Goal: Task Accomplishment & Management: Manage account settings

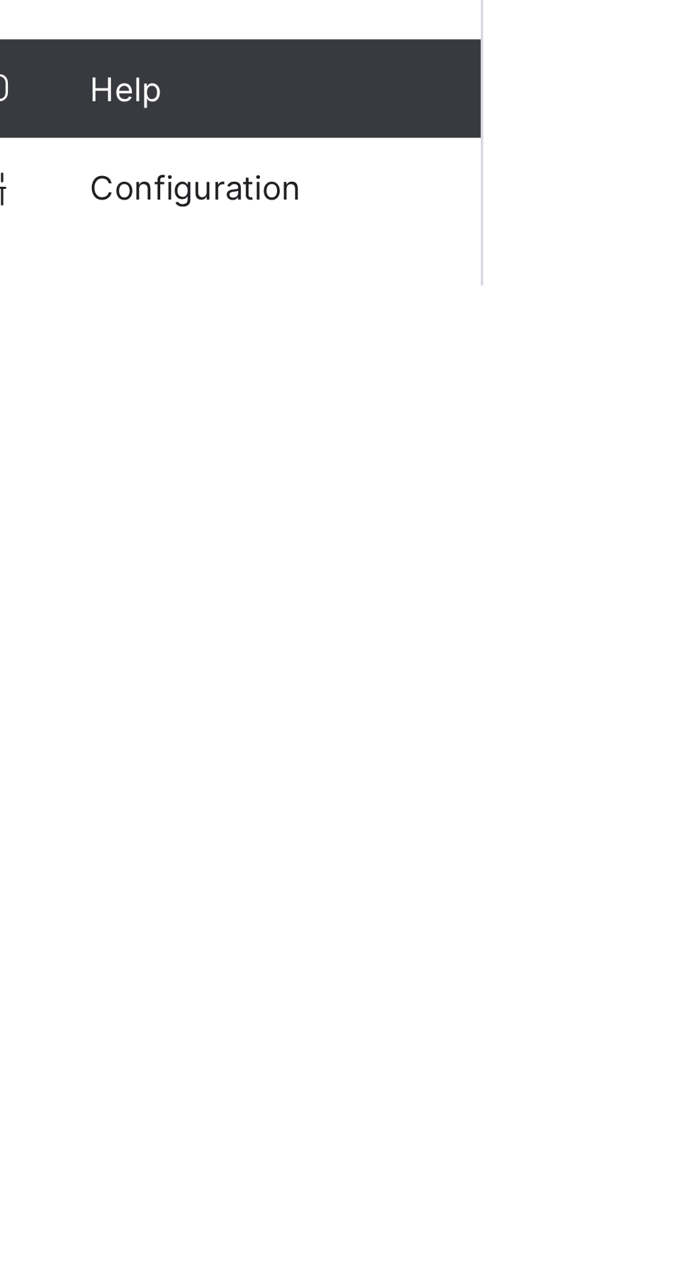
click at [98, 1265] on span "Configuration" at bounding box center [113, 1259] width 113 height 11
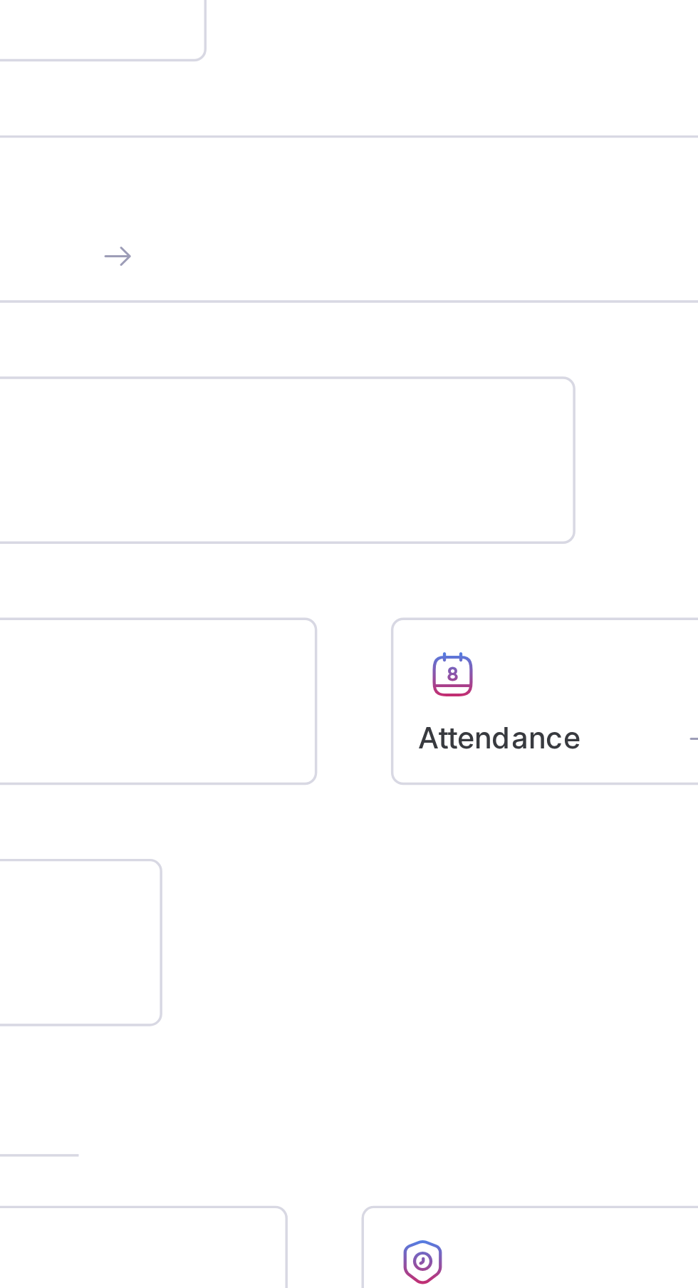
click at [471, 835] on span at bounding box center [537, 834] width 198 height 4
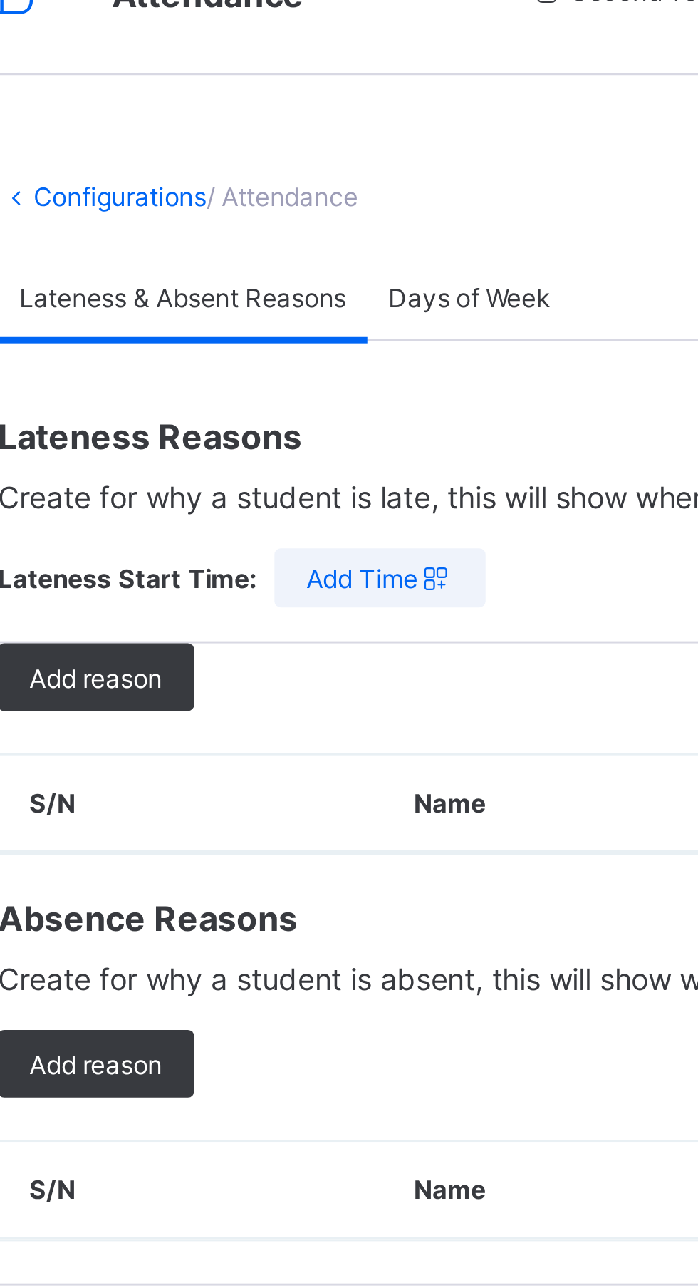
click at [366, 130] on span "Days of Week" at bounding box center [356, 132] width 55 height 11
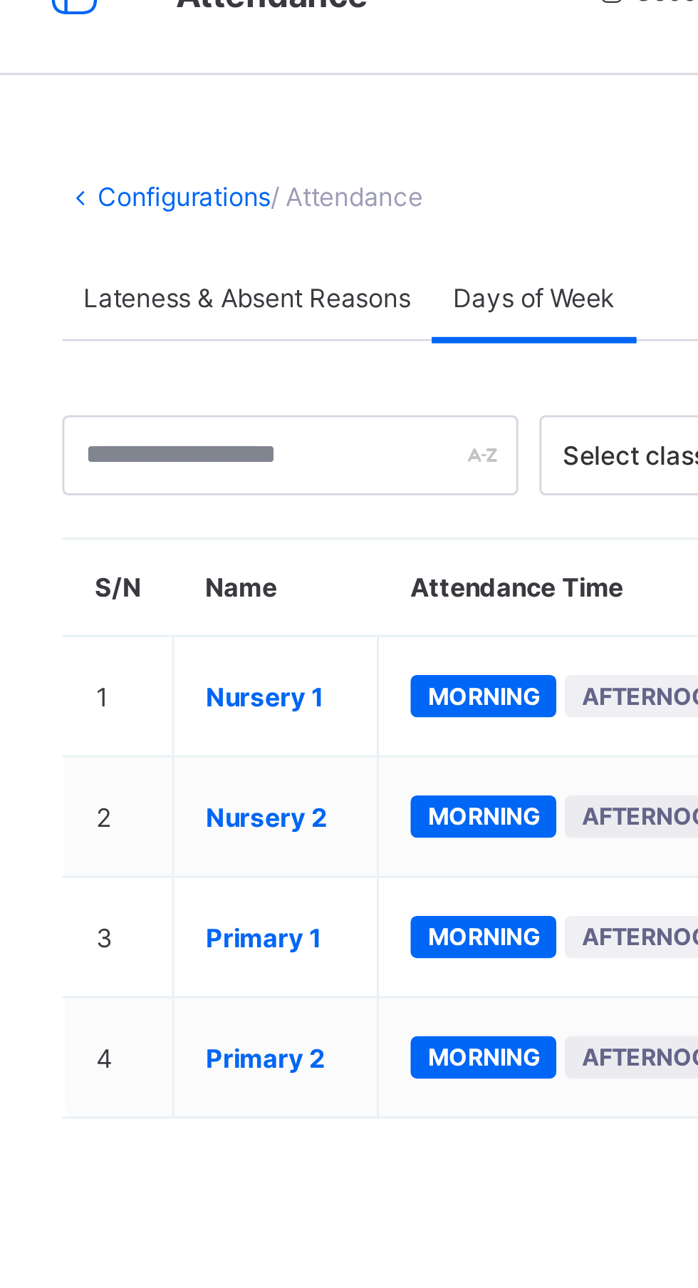
click at [277, 130] on span "Lateness & Absent Reasons" at bounding box center [259, 132] width 110 height 11
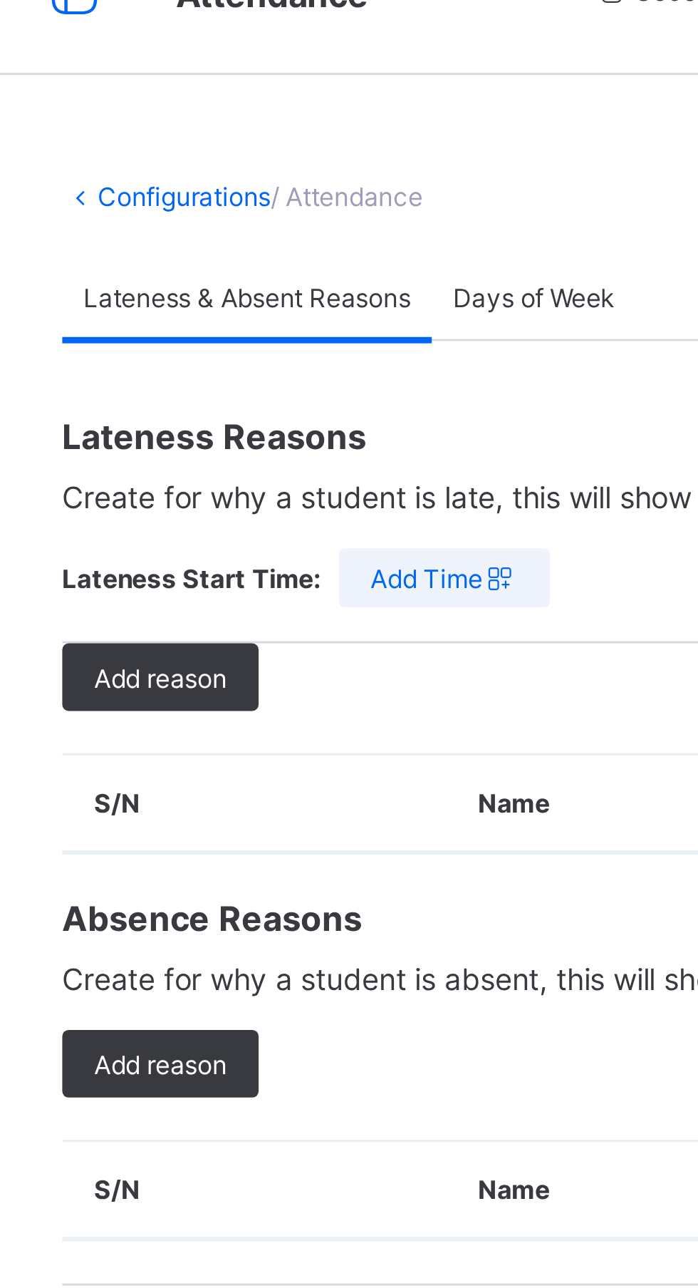
click at [241, 259] on span "Add reason" at bounding box center [229, 260] width 45 height 11
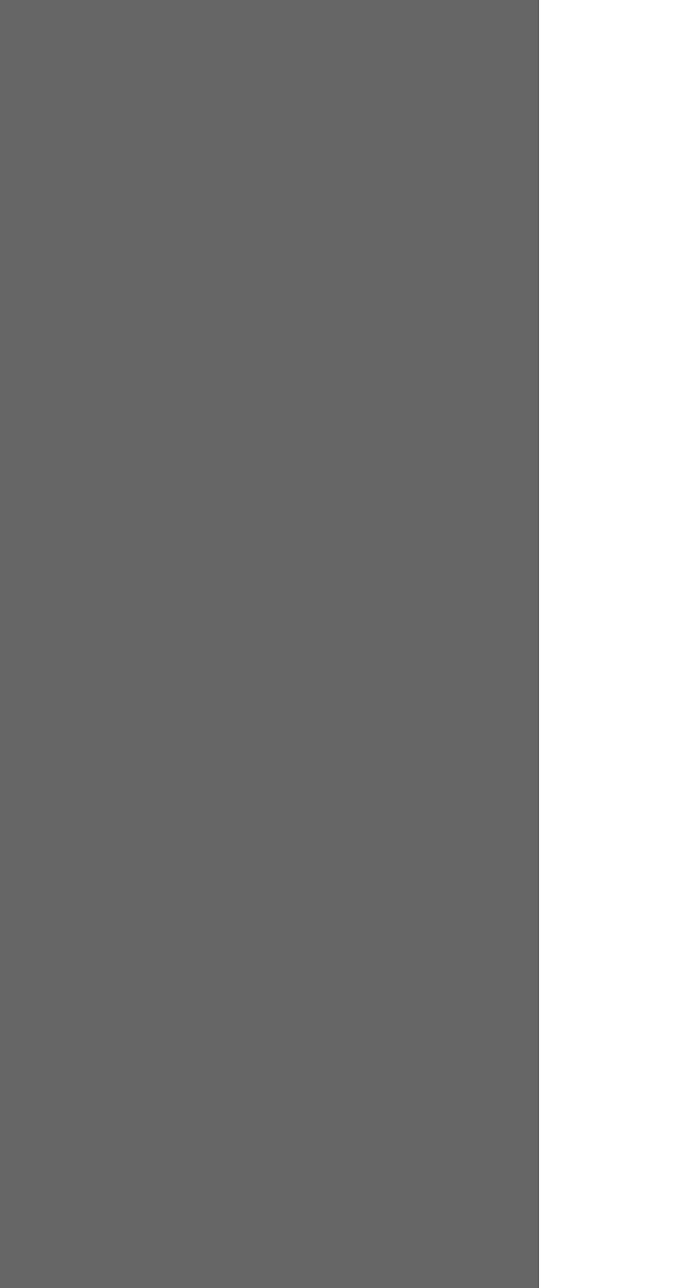
click at [542, 610] on div "×" at bounding box center [535, 598] width 14 height 24
